Goal: Task Accomplishment & Management: Use online tool/utility

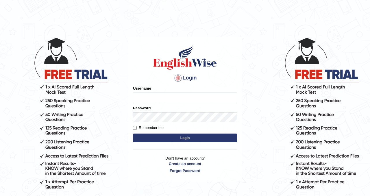
type input "Chetna09"
click at [170, 137] on button "Login" at bounding box center [185, 138] width 104 height 9
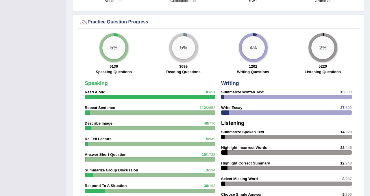
scroll to position [434, 0]
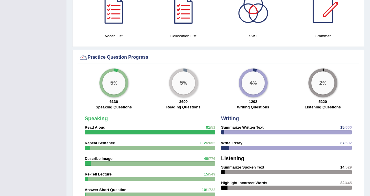
scroll to position [410, 0]
click at [320, 14] on div at bounding box center [323, 10] width 40 height 40
